Goal: Task Accomplishment & Management: Manage account settings

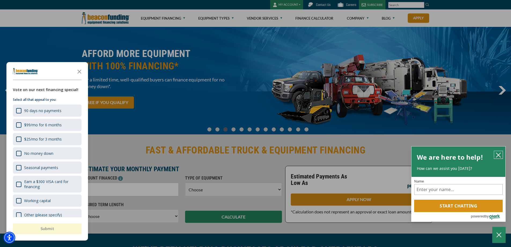
click at [499, 153] on icon "close chatbox" at bounding box center [498, 154] width 5 height 5
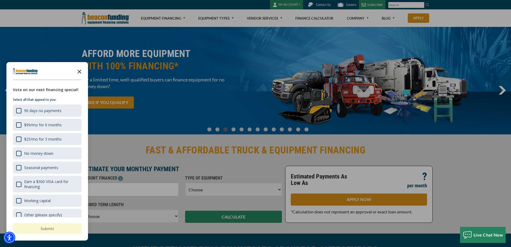
click at [78, 69] on icon "Close the survey" at bounding box center [79, 71] width 11 height 11
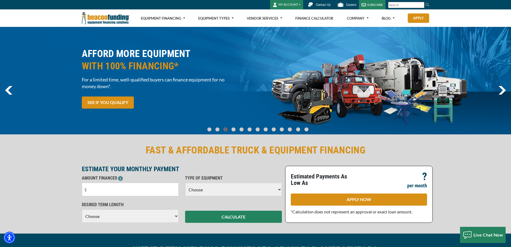
click at [291, 6] on button "MY ACCOUNT" at bounding box center [286, 4] width 33 height 9
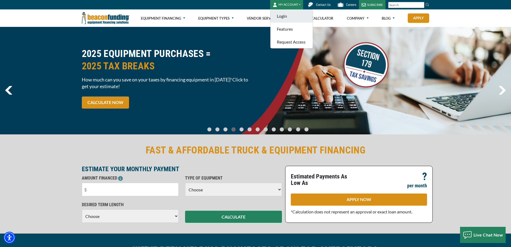
click at [295, 18] on link "Login" at bounding box center [292, 16] width 42 height 13
